Goal: Information Seeking & Learning: Learn about a topic

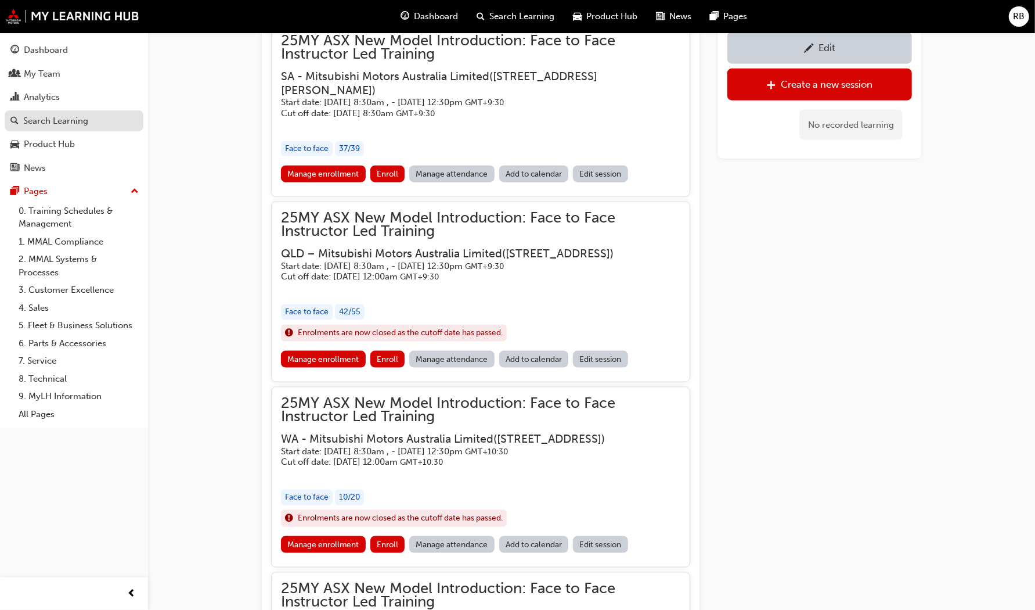
drag, startPoint x: 0, startPoint y: 0, endPoint x: 40, endPoint y: 116, distance: 122.8
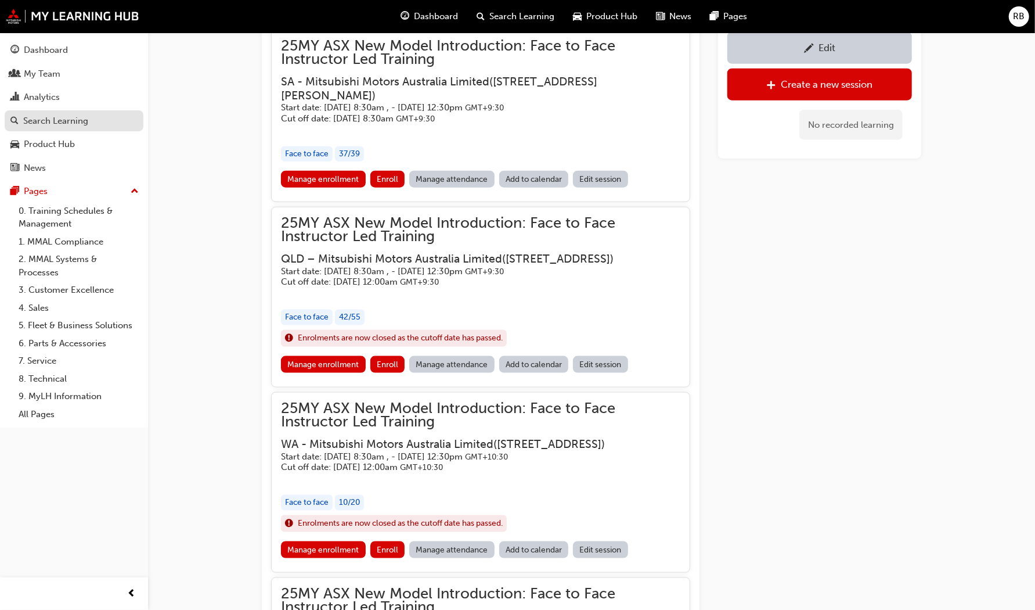
click at [40, 116] on div "Search Learning" at bounding box center [55, 120] width 65 height 13
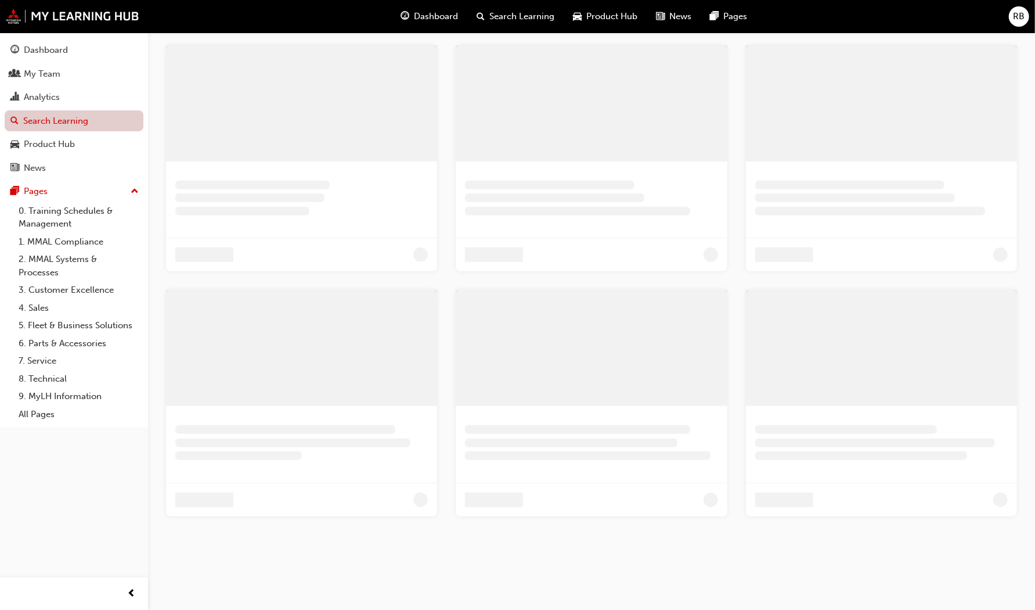
scroll to position [304, 0]
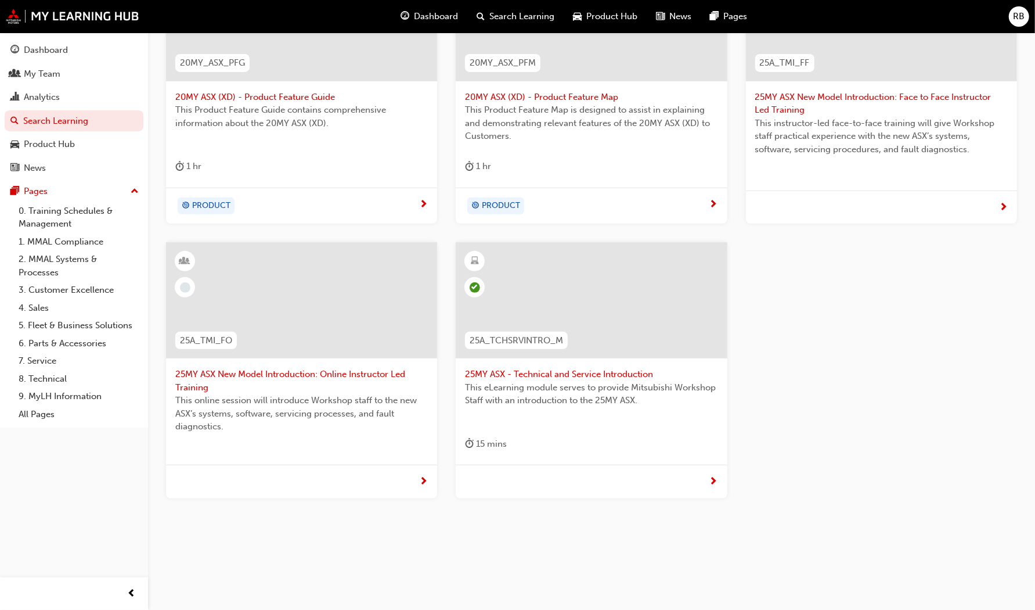
click at [560, 370] on span "25MY ASX - Technical and Service Introduction" at bounding box center [591, 374] width 253 height 13
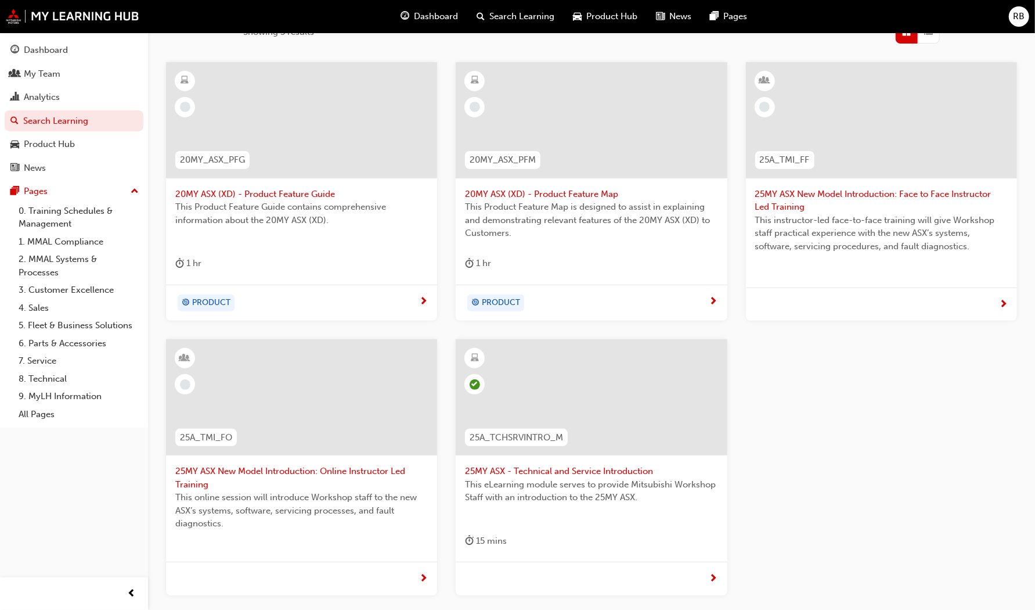
scroll to position [206, 0]
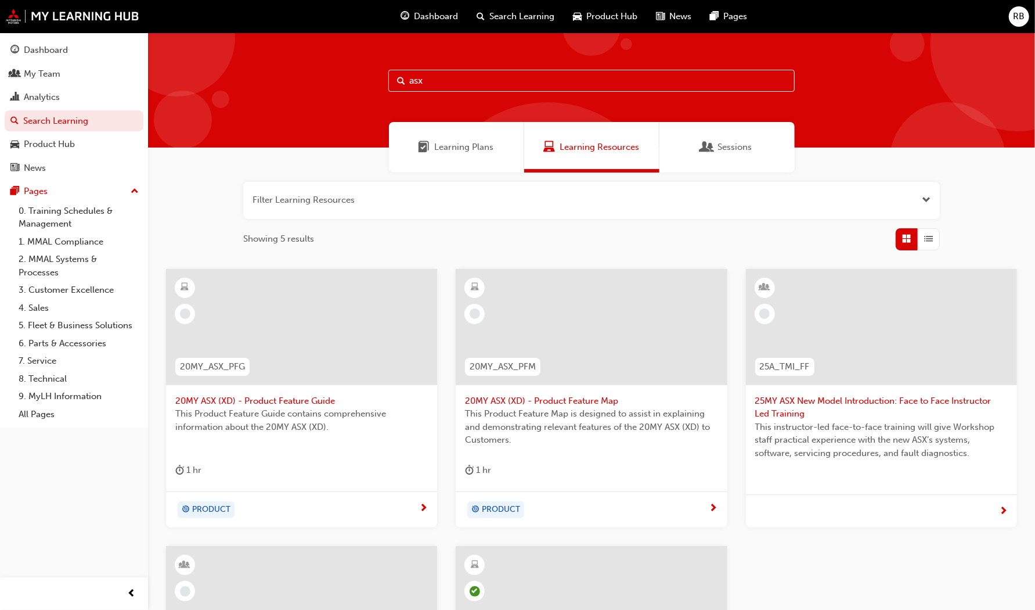
click at [931, 202] on button "button" at bounding box center [591, 200] width 697 height 37
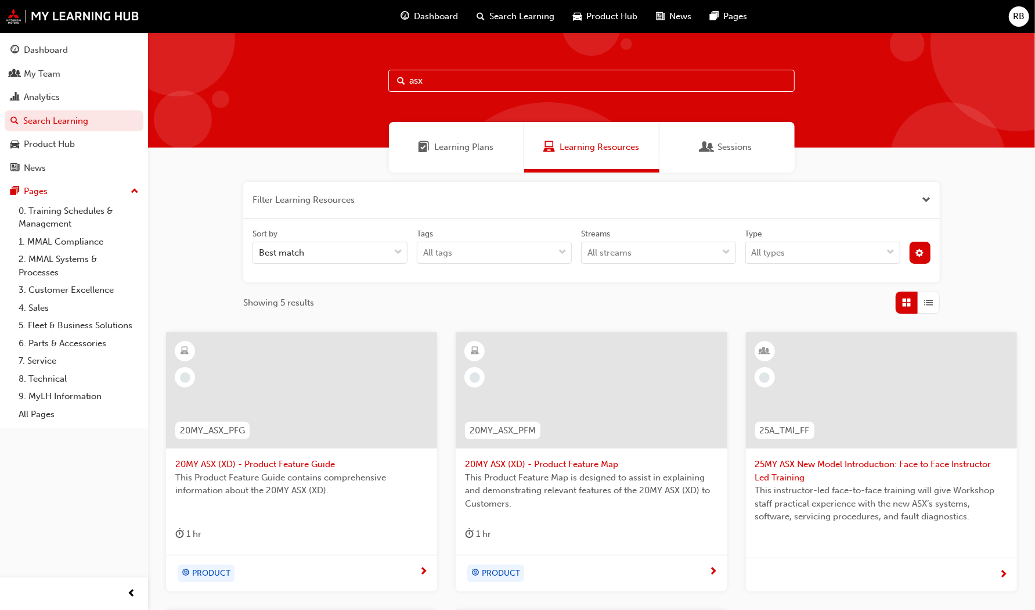
click at [930, 301] on span "List" at bounding box center [929, 302] width 9 height 13
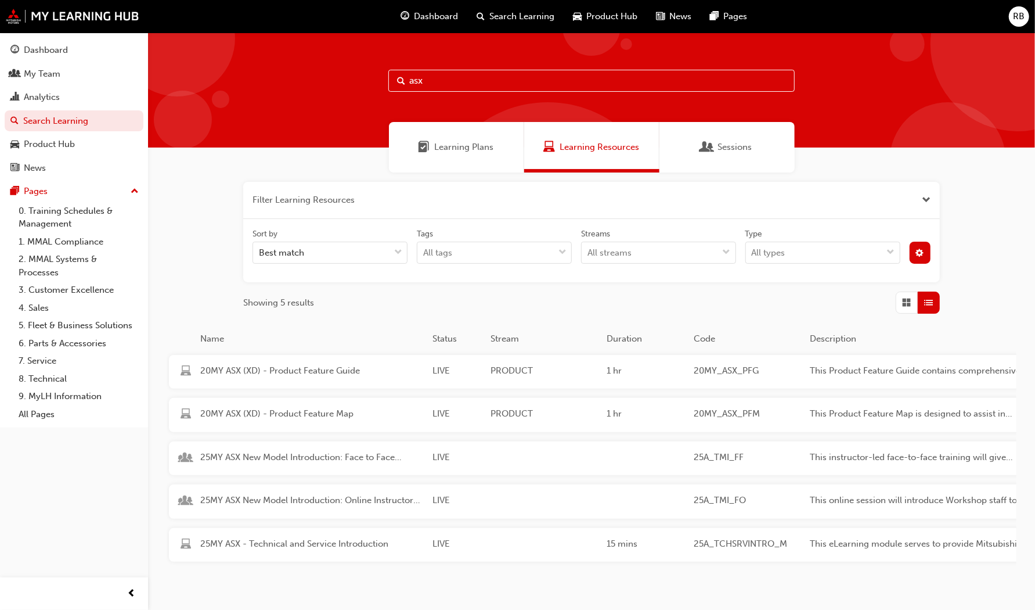
click at [930, 301] on span "List" at bounding box center [929, 302] width 9 height 13
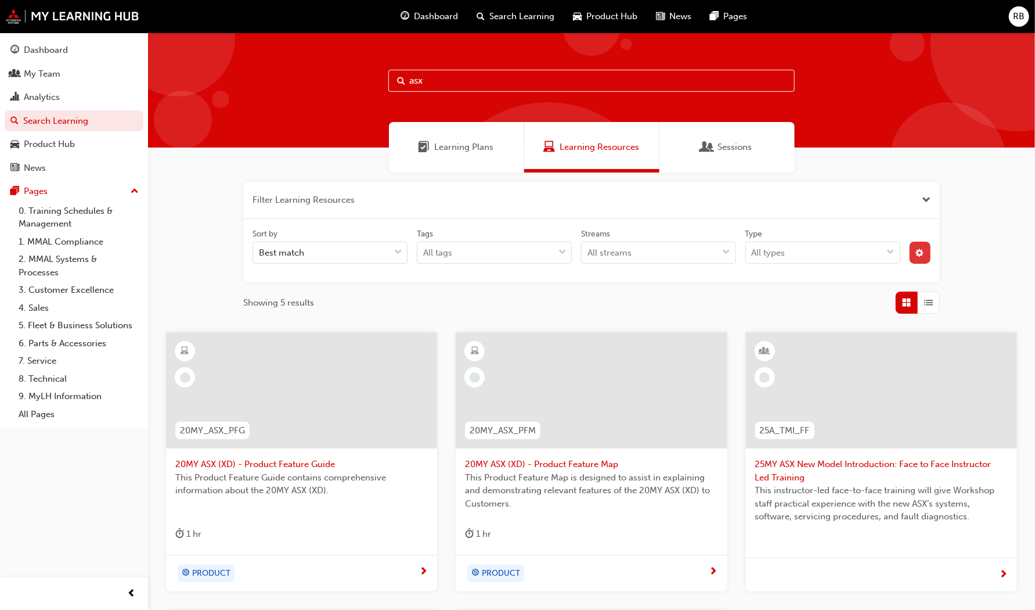
click at [918, 255] on span "cog-icon" at bounding box center [920, 254] width 8 height 10
click at [825, 338] on div "unlistedOption" at bounding box center [825, 339] width 12 height 12
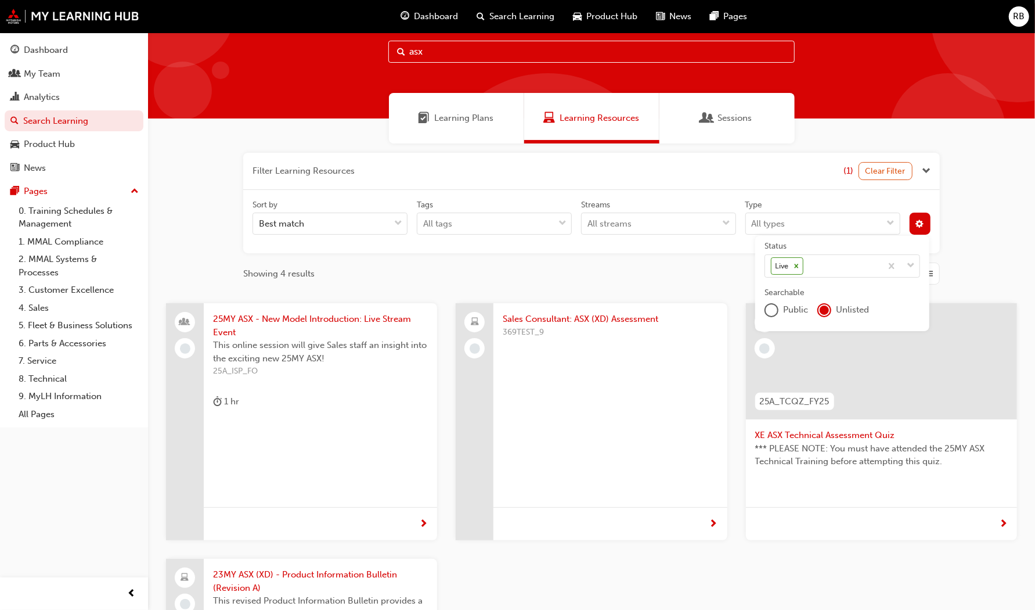
scroll to position [28, 0]
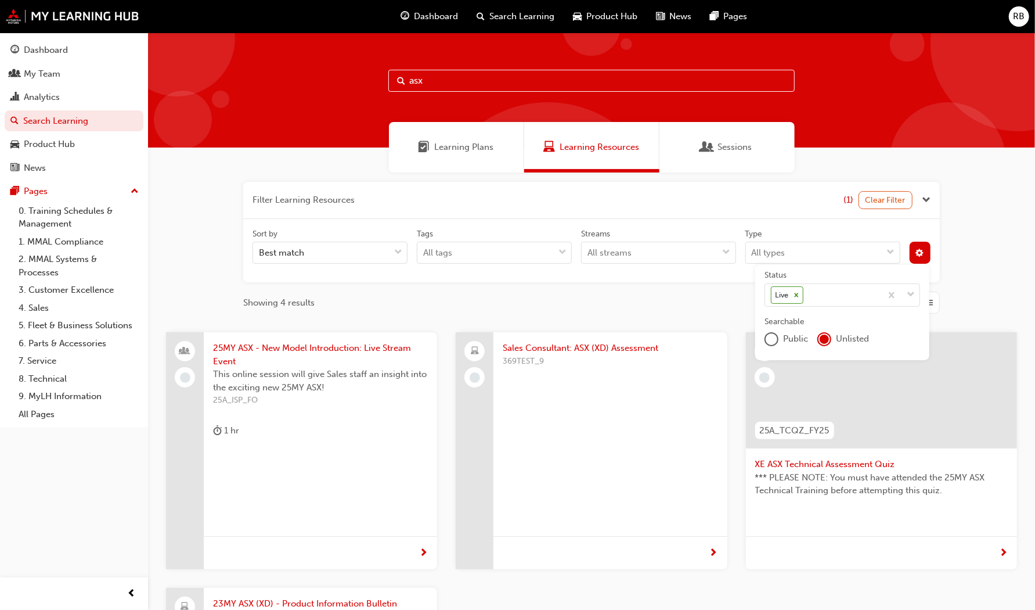
click at [770, 334] on div "publicOption" at bounding box center [772, 339] width 12 height 12
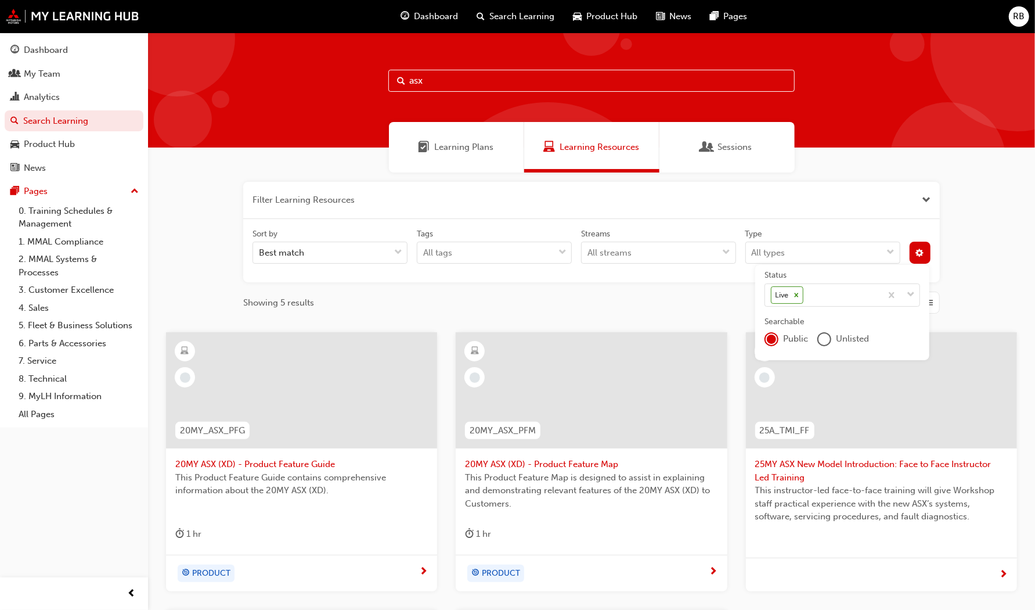
click at [625, 485] on span "This Product Feature Map is designed to assist in explaining and demonstrating …" at bounding box center [591, 490] width 253 height 39
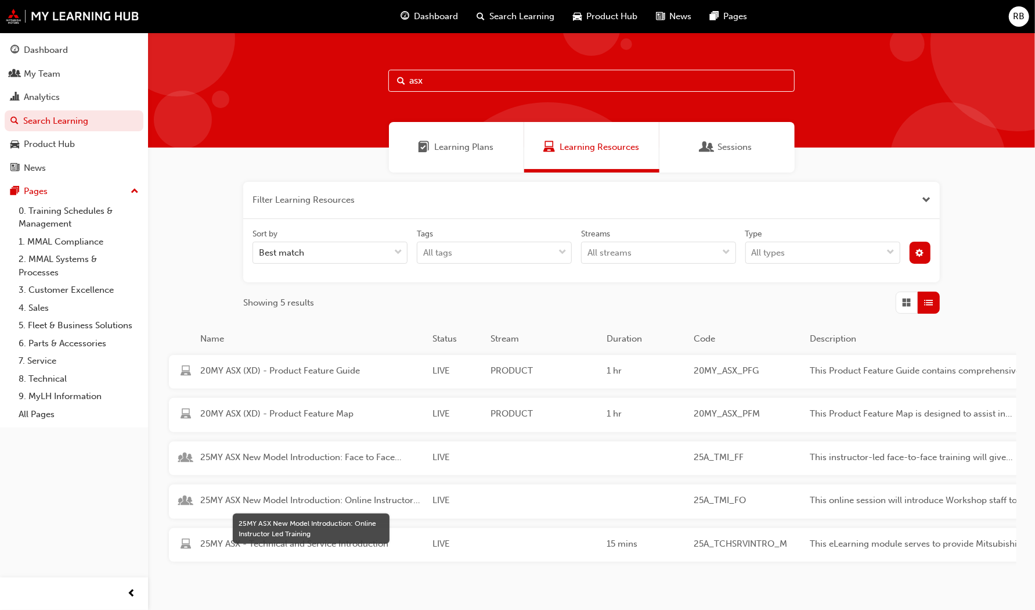
click at [384, 499] on span "25MY ASX New Model Introduction: Online Instructor Led Training" at bounding box center [311, 499] width 223 height 13
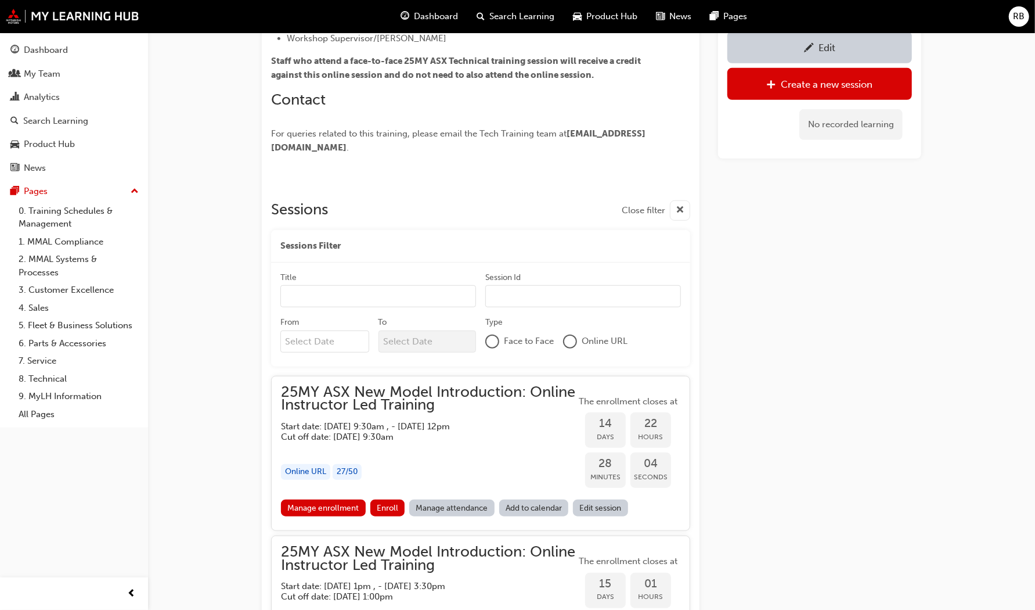
scroll to position [465, 0]
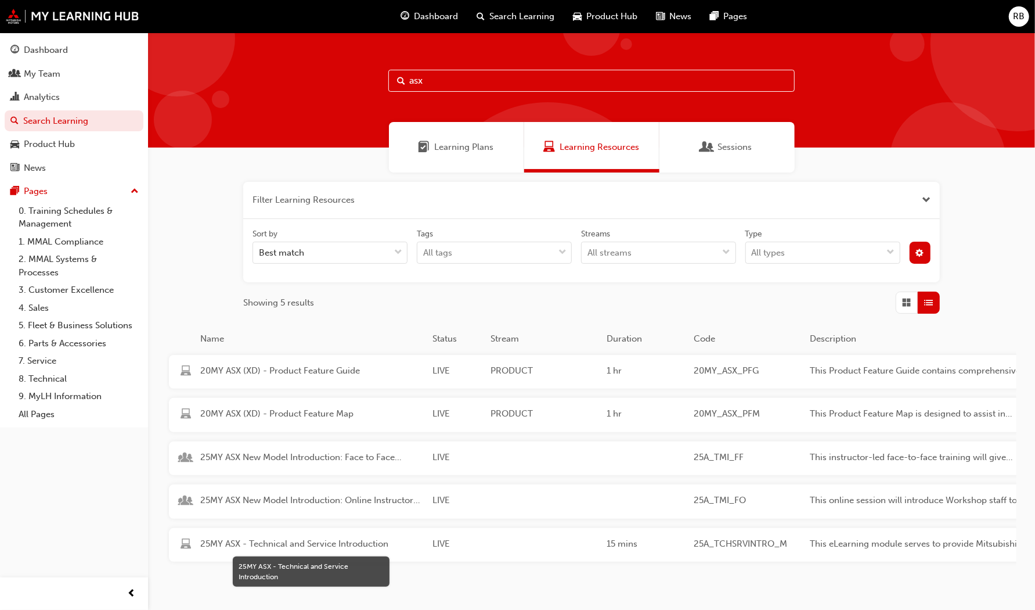
click at [367, 546] on span "25MY ASX - Technical and Service Introduction" at bounding box center [311, 543] width 223 height 13
